Goal: Task Accomplishment & Management: Manage account settings

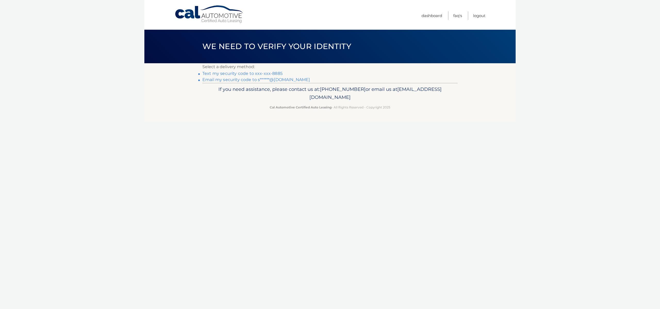
click at [266, 74] on link "Text my security code to xxx-xxx-8885" at bounding box center [242, 73] width 80 height 5
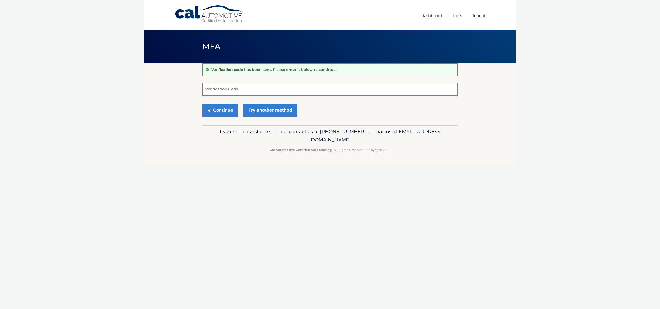
click at [220, 91] on input "Verification Code" at bounding box center [329, 89] width 255 height 13
type input "840410"
click at [223, 112] on button "Continue" at bounding box center [220, 110] width 36 height 13
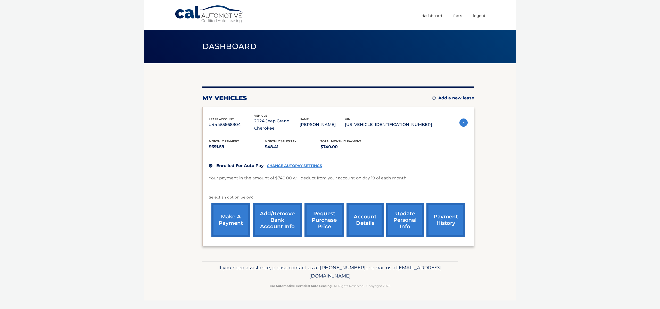
click at [364, 222] on link "account details" at bounding box center [365, 220] width 37 height 34
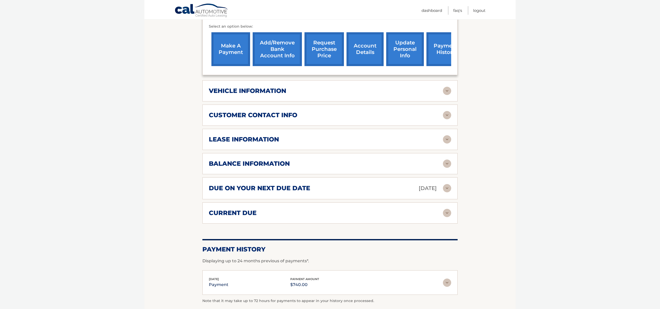
scroll to position [178, 0]
click at [446, 161] on img at bounding box center [447, 163] width 8 height 8
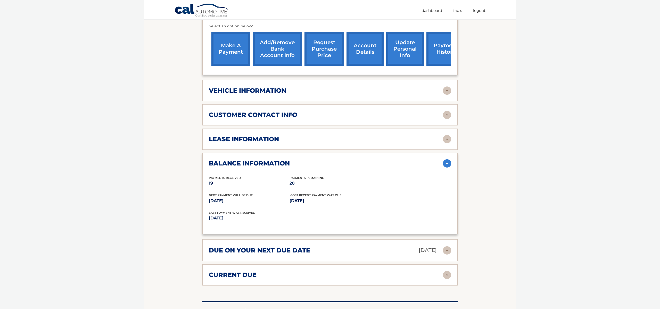
click at [446, 163] on img at bounding box center [447, 163] width 8 height 8
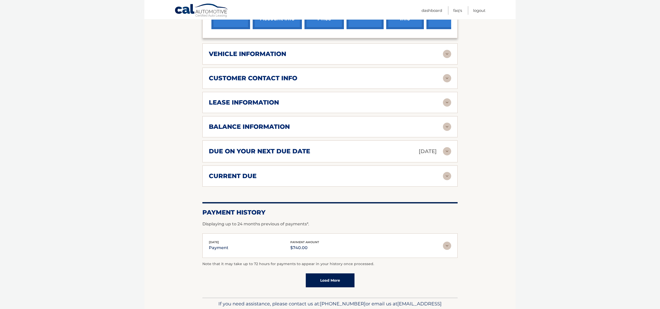
scroll to position [242, 0]
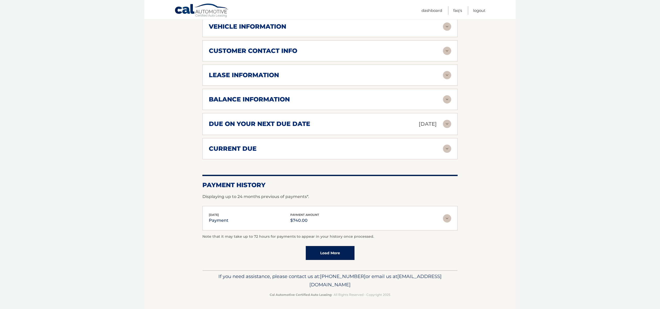
click at [332, 253] on link "Load More" at bounding box center [330, 253] width 49 height 14
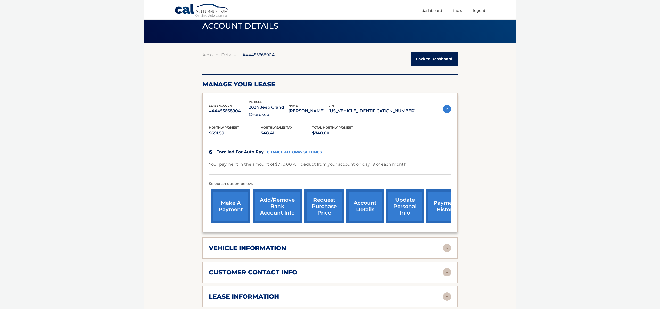
scroll to position [20, 0]
click at [322, 204] on link "request purchase price" at bounding box center [324, 207] width 39 height 34
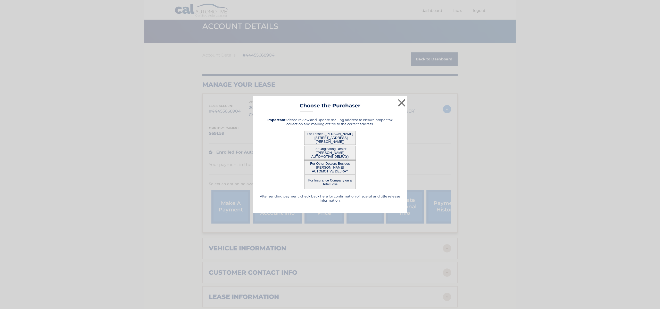
click at [330, 164] on button "For Other Dealers Besides [PERSON_NAME] AUTOMOTIVE DELRAY" at bounding box center [330, 167] width 52 height 14
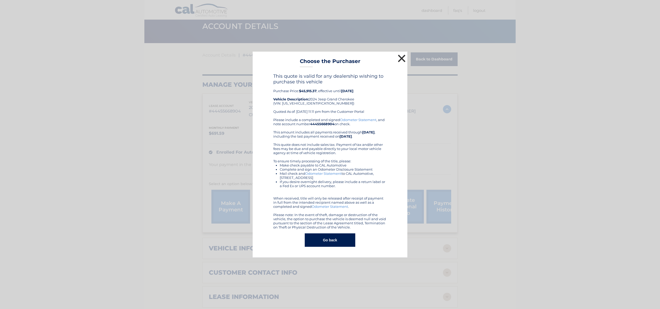
click at [402, 59] on button "×" at bounding box center [402, 58] width 10 height 10
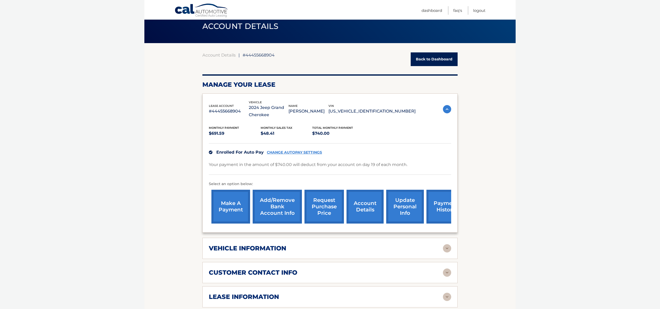
click at [328, 210] on link "request purchase price" at bounding box center [324, 207] width 39 height 34
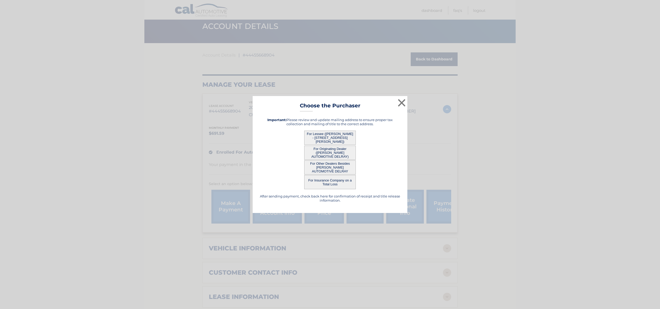
click at [331, 153] on button "For Originating Dealer ([PERSON_NAME] AUTOMOTIVE DELRAY)" at bounding box center [330, 152] width 52 height 14
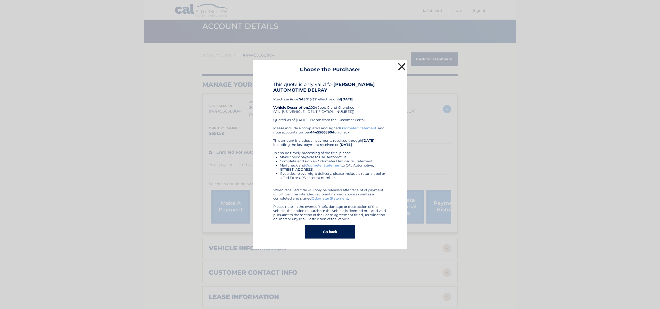
click at [402, 66] on button "×" at bounding box center [402, 66] width 10 height 10
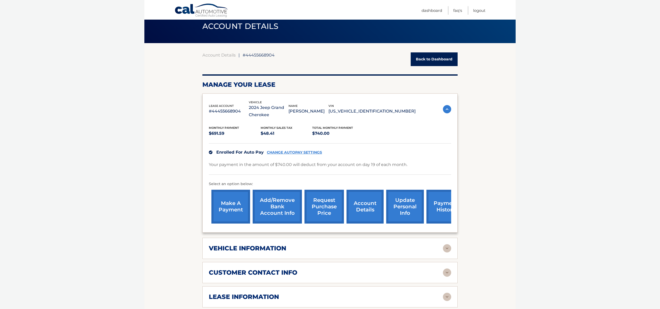
click at [322, 207] on link "request purchase price" at bounding box center [324, 207] width 39 height 34
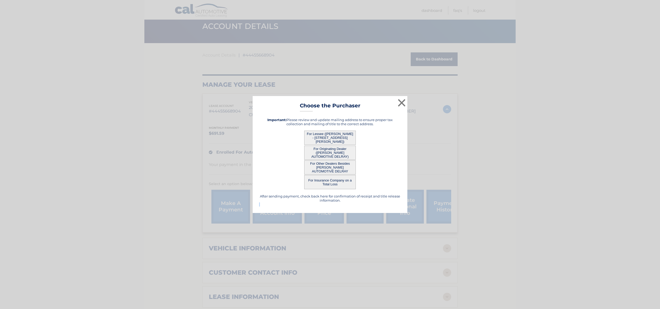
click at [322, 207] on div "× Choose the Purchaser Go back to menu After sending payment, check back here f…" at bounding box center [330, 154] width 155 height 117
click at [335, 140] on button "For Lessee ([PERSON_NAME] - [STREET_ADDRESS][PERSON_NAME])" at bounding box center [330, 137] width 52 height 14
click at [334, 140] on button "For Lessee ([PERSON_NAME] - [STREET_ADDRESS][PERSON_NAME])" at bounding box center [330, 137] width 52 height 14
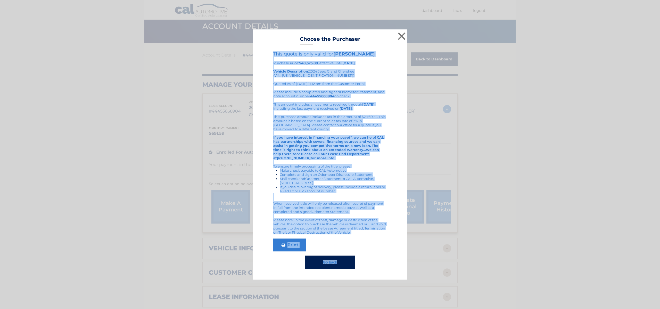
click at [398, 164] on div "This quote is only valid for [PERSON_NAME] Purchase Price: $48,675.89 , effecti…" at bounding box center [330, 160] width 142 height 218
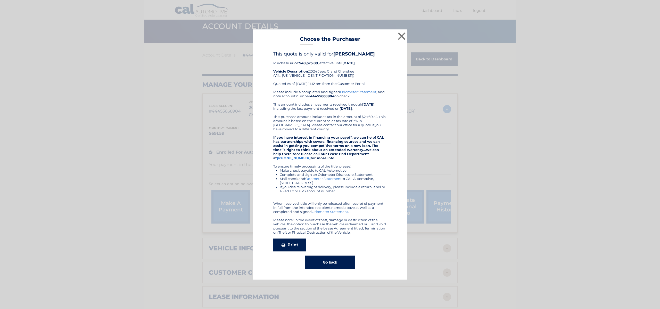
click at [290, 246] on link "Print" at bounding box center [289, 244] width 33 height 13
click at [400, 33] on button "×" at bounding box center [402, 36] width 10 height 10
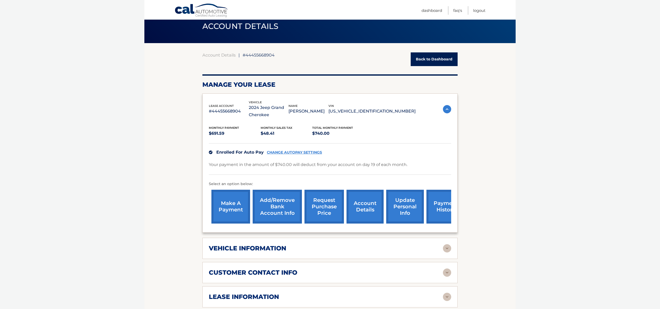
click at [328, 207] on link "request purchase price" at bounding box center [324, 207] width 39 height 34
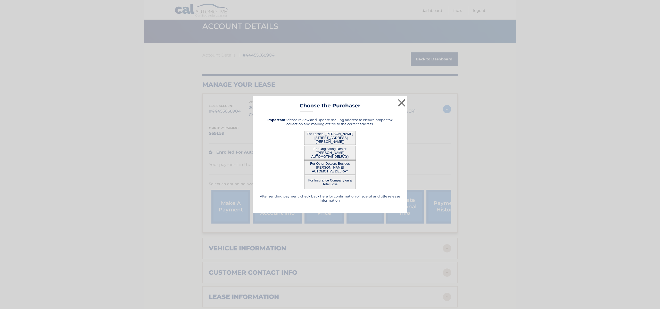
click at [334, 151] on button "For Originating Dealer ([PERSON_NAME] AUTOMOTIVE DELRAY)" at bounding box center [330, 152] width 52 height 14
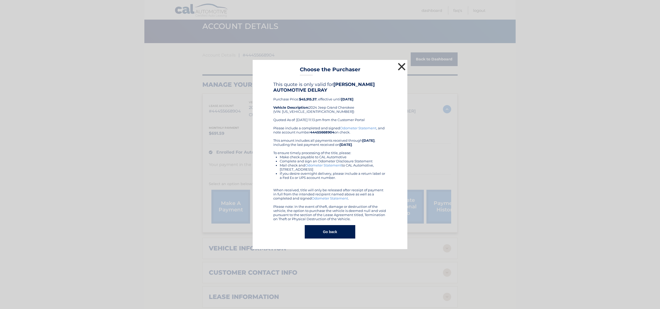
click at [401, 67] on button "×" at bounding box center [402, 66] width 10 height 10
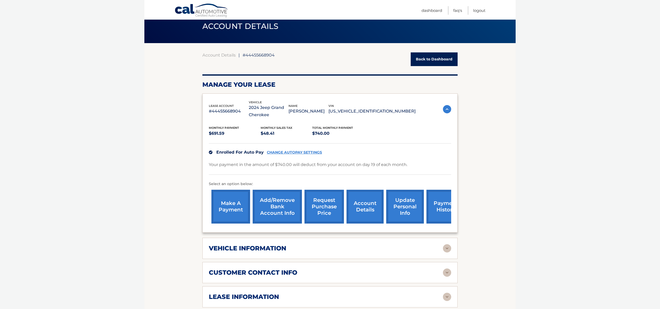
click at [326, 200] on link "request purchase price" at bounding box center [324, 207] width 39 height 34
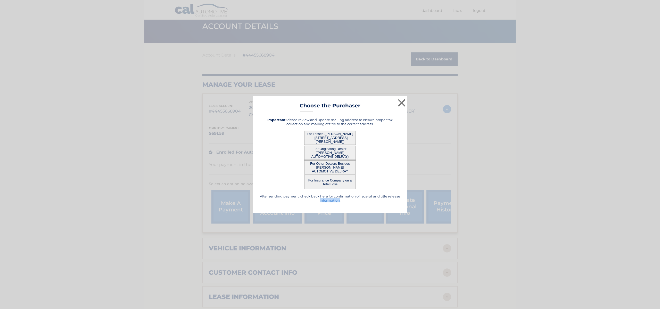
click at [325, 200] on h5 "After sending payment, check back here for confirmation of receipt and title re…" at bounding box center [330, 198] width 142 height 8
click at [332, 141] on button "For Lessee ([PERSON_NAME] - [STREET_ADDRESS][PERSON_NAME])" at bounding box center [330, 137] width 52 height 14
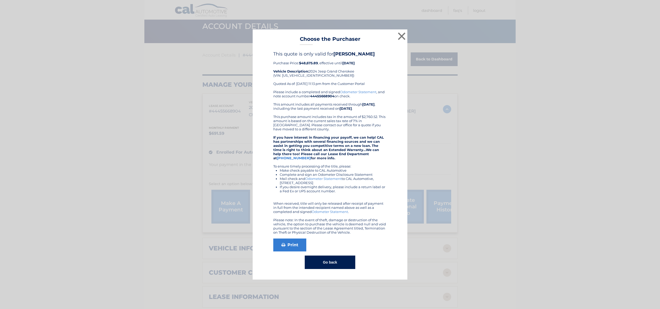
drag, startPoint x: 291, startPoint y: 88, endPoint x: 276, endPoint y: 81, distance: 17.2
click at [289, 87] on div "This quote is only valid for [PERSON_NAME] Purchase Price: $48,675.89 , effecti…" at bounding box center [329, 70] width 113 height 39
click at [401, 35] on button "×" at bounding box center [402, 36] width 10 height 10
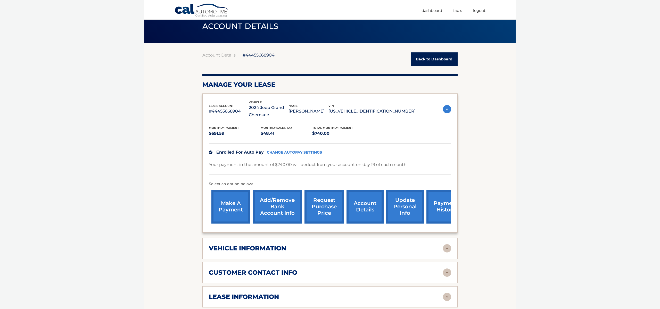
click at [447, 110] on img at bounding box center [447, 109] width 8 height 8
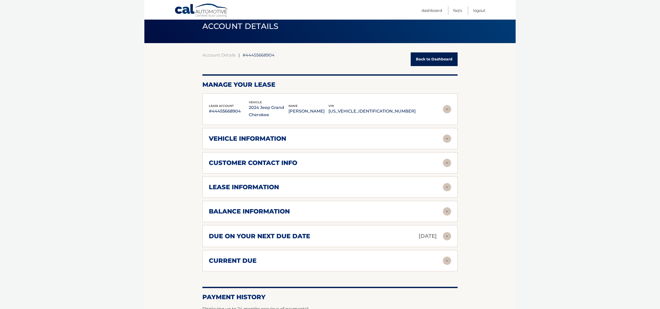
click at [176, 86] on section "Account Details | #44455668904 Back to Dashboard Manage Your Lease lease accoun…" at bounding box center [329, 281] width 371 height 476
